Goal: Task Accomplishment & Management: Manage account settings

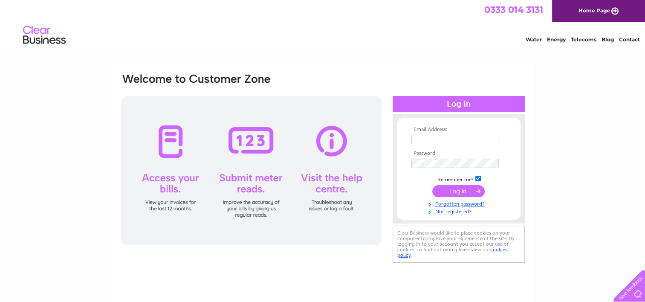
type input "amber.franklin@primerodevelopments.co.uk"
click at [446, 188] on input "submit" at bounding box center [458, 191] width 52 height 12
click at [451, 189] on input "submit" at bounding box center [458, 191] width 52 height 12
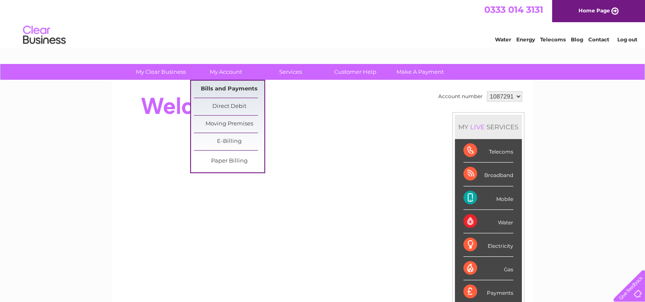
click at [218, 90] on link "Bills and Payments" at bounding box center [229, 89] width 70 height 17
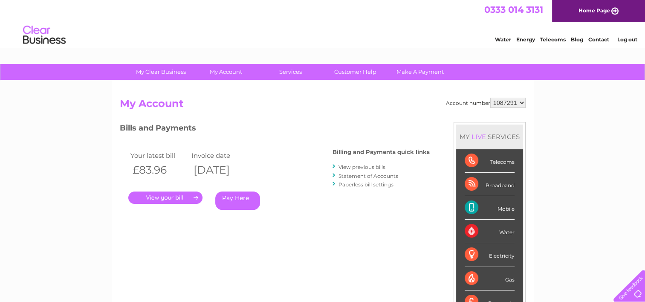
click at [358, 165] on link "View previous bills" at bounding box center [362, 167] width 47 height 6
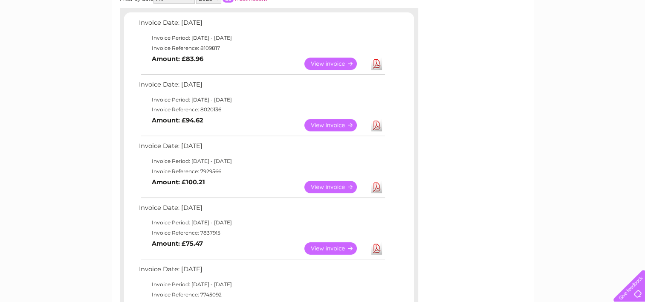
scroll to position [128, 0]
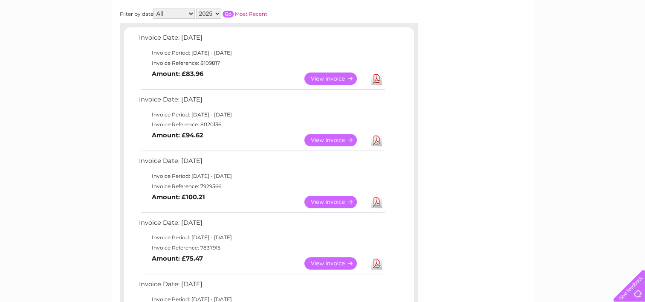
click at [345, 81] on link "View" at bounding box center [335, 78] width 63 height 12
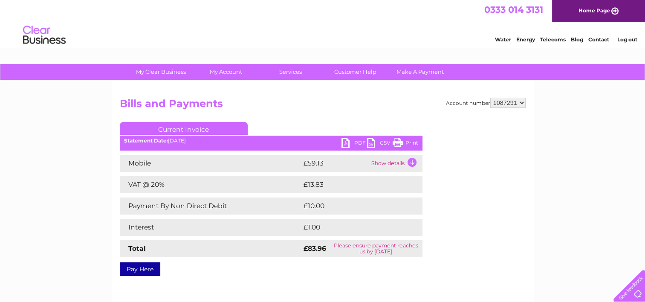
click at [351, 142] on link "PDF" at bounding box center [354, 144] width 26 height 12
